Goal: Task Accomplishment & Management: Complete application form

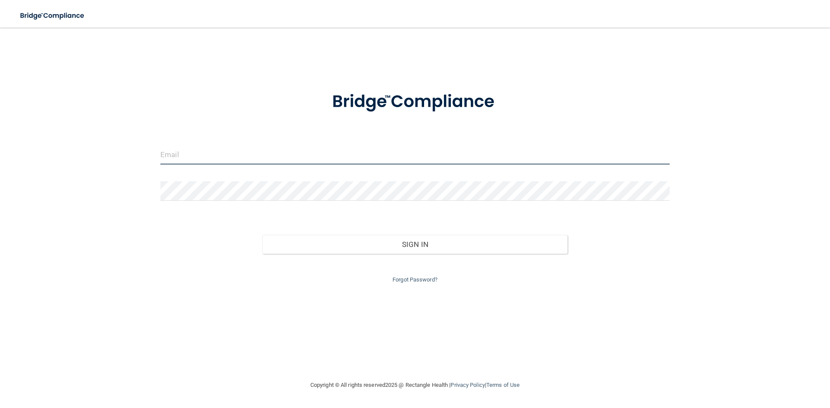
click at [194, 152] on input "email" at bounding box center [414, 154] width 509 height 19
type input "[PERSON_NAME][EMAIL_ADDRESS][PERSON_NAME][DOMAIN_NAME]"
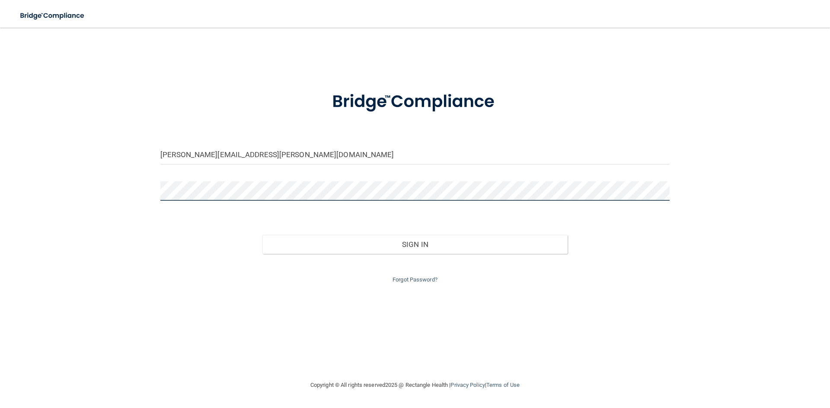
click at [262, 235] on button "Sign In" at bounding box center [415, 244] width 306 height 19
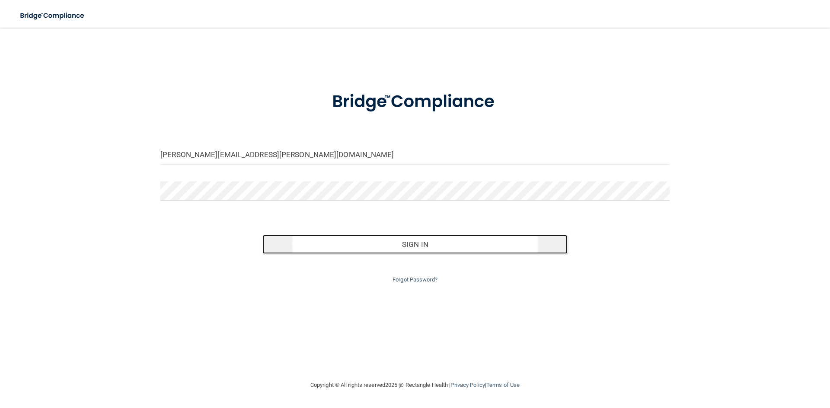
click at [430, 242] on button "Sign In" at bounding box center [415, 244] width 306 height 19
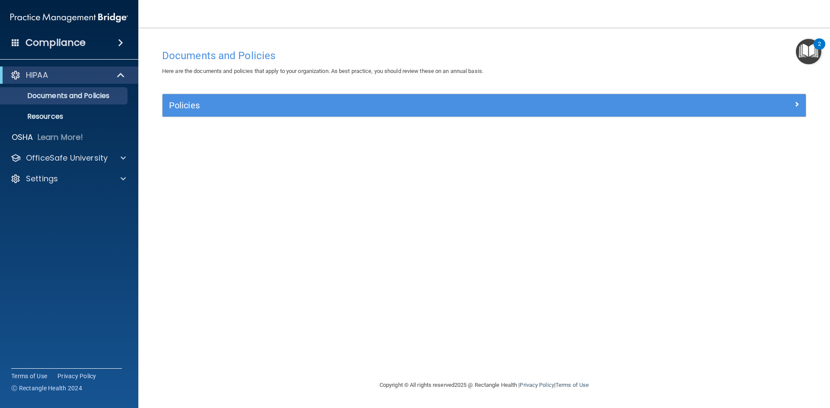
click at [376, 120] on div "Policies Select All (Unselect 0) Unselect All Print Selected (0) Acceptable Use…" at bounding box center [484, 110] width 657 height 33
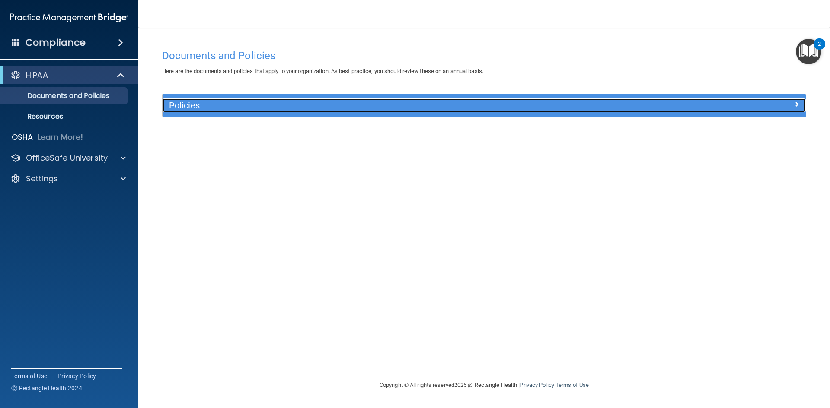
click at [380, 108] on h5 "Policies" at bounding box center [403, 106] width 469 height 10
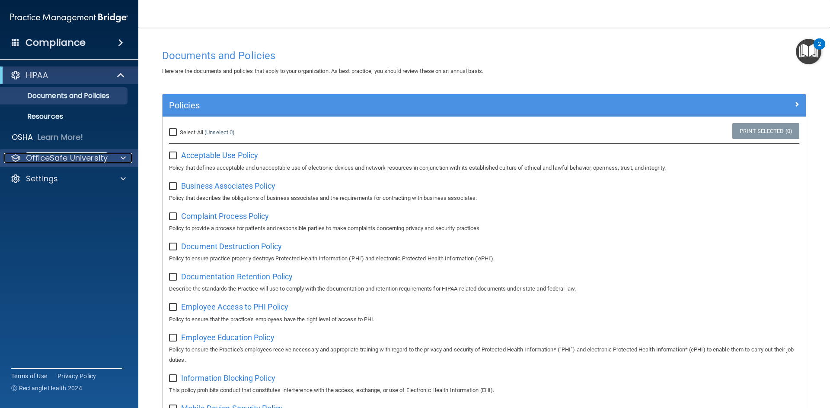
click at [124, 156] on span at bounding box center [123, 158] width 5 height 10
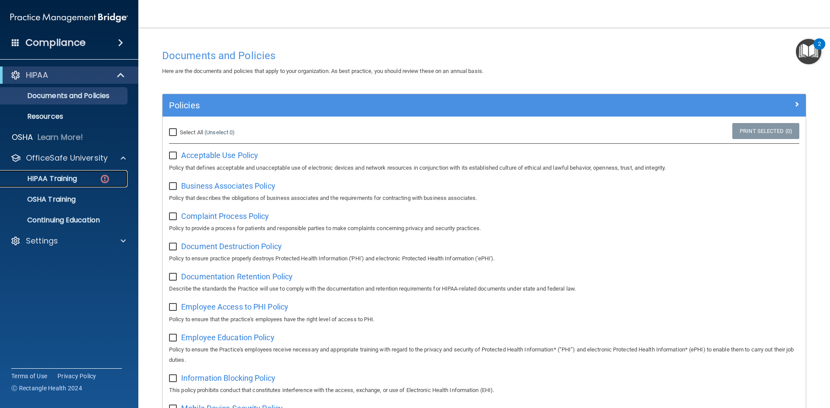
click at [63, 177] on p "HIPAA Training" at bounding box center [41, 179] width 71 height 9
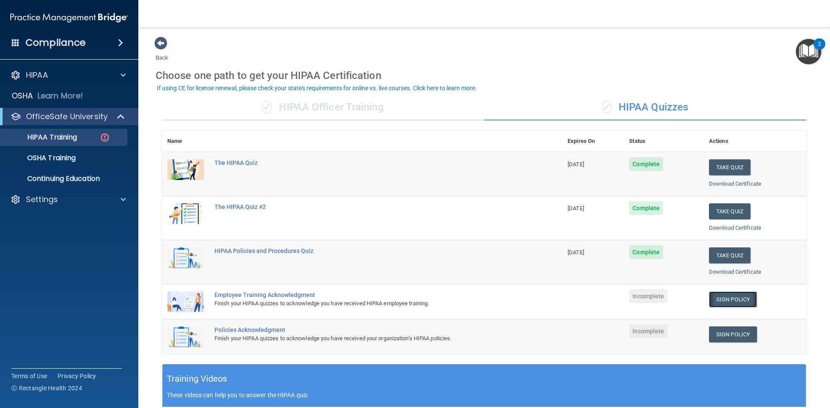
click at [734, 305] on link "Sign Policy" at bounding box center [733, 300] width 48 height 16
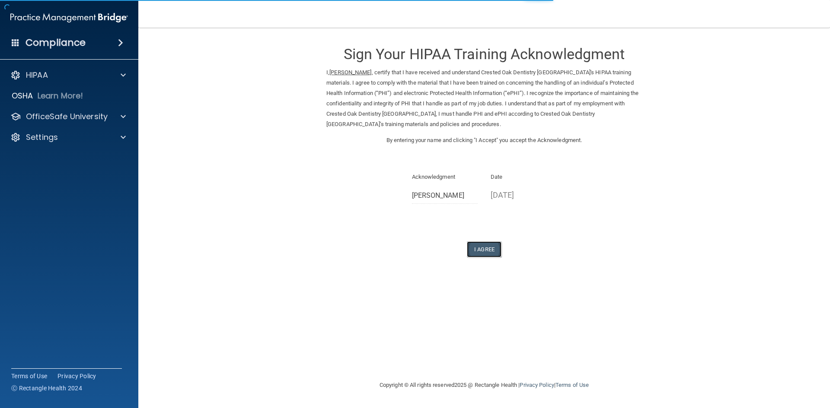
click at [488, 249] on button "I Agree" at bounding box center [484, 250] width 35 height 16
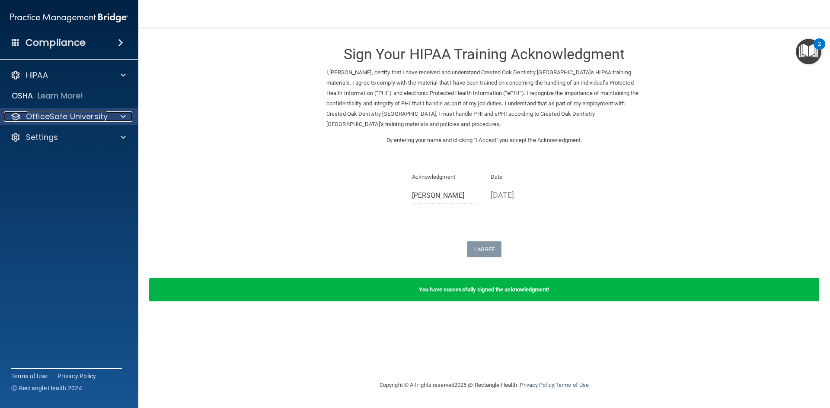
click at [118, 117] on div at bounding box center [122, 117] width 22 height 10
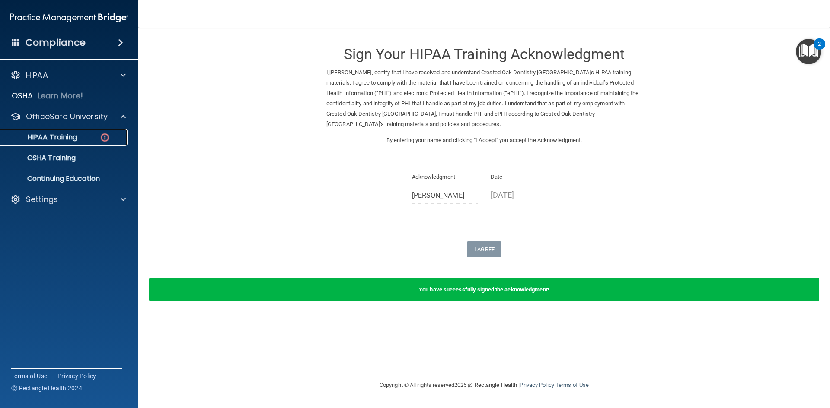
click at [94, 134] on div "HIPAA Training" at bounding box center [65, 137] width 118 height 9
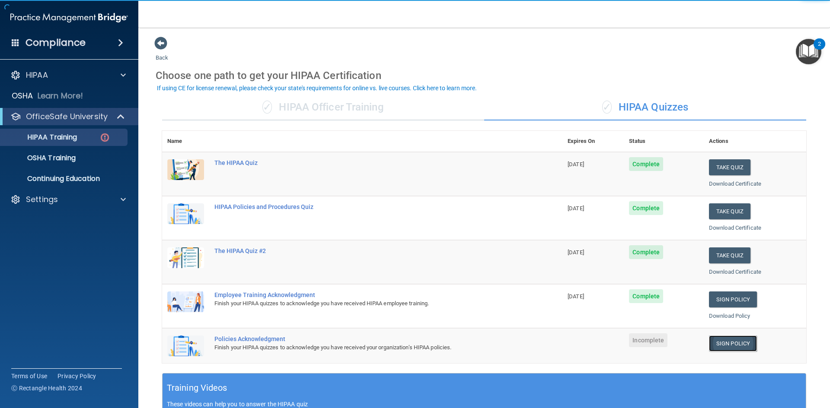
click at [737, 343] on link "Sign Policy" at bounding box center [733, 344] width 48 height 16
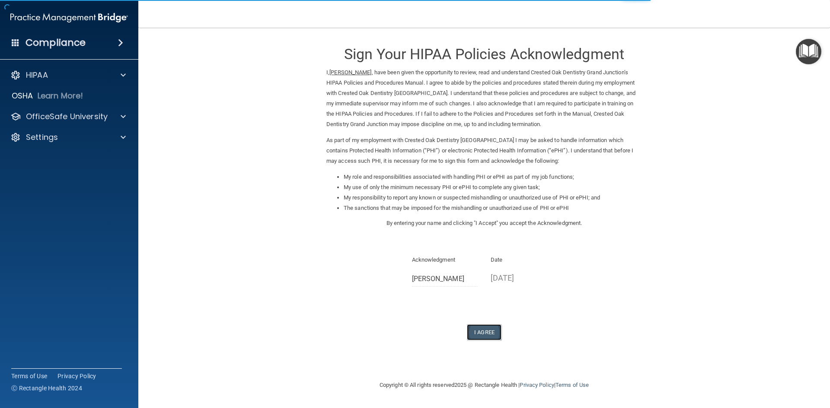
click at [482, 328] on button "I Agree" at bounding box center [484, 333] width 35 height 16
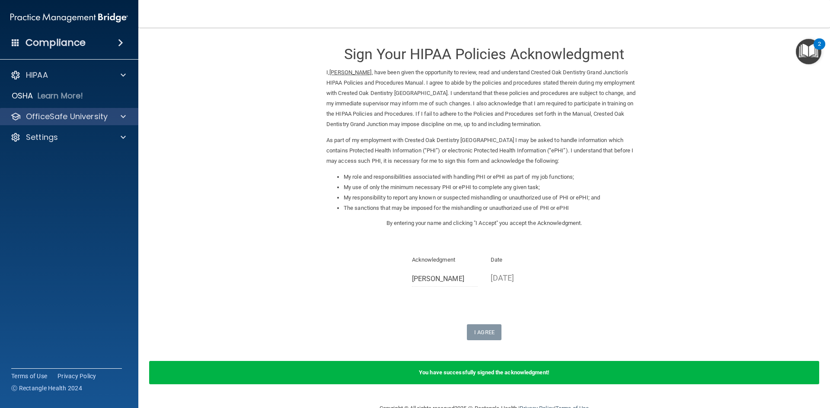
click at [121, 122] on div "OfficeSafe University" at bounding box center [69, 116] width 139 height 17
click at [124, 115] on span at bounding box center [123, 117] width 5 height 10
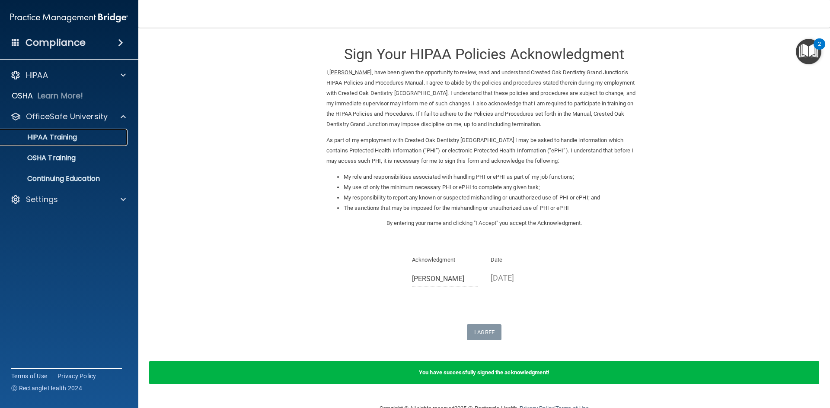
click at [50, 136] on p "HIPAA Training" at bounding box center [41, 137] width 71 height 9
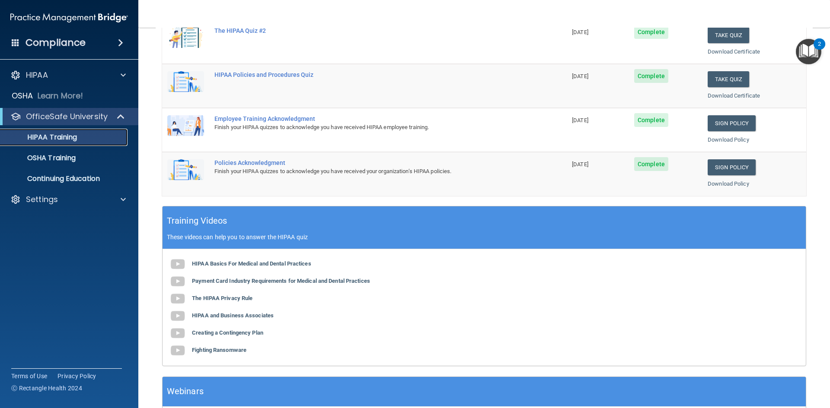
scroll to position [242, 0]
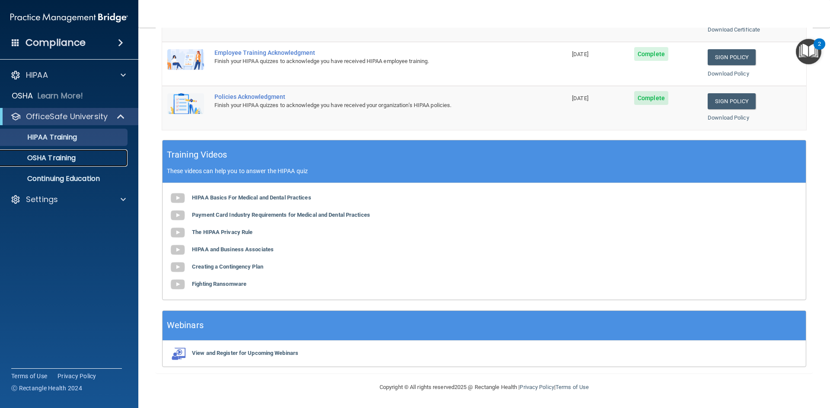
click at [58, 153] on link "OSHA Training" at bounding box center [59, 158] width 136 height 17
